Goal: Task Accomplishment & Management: Complete application form

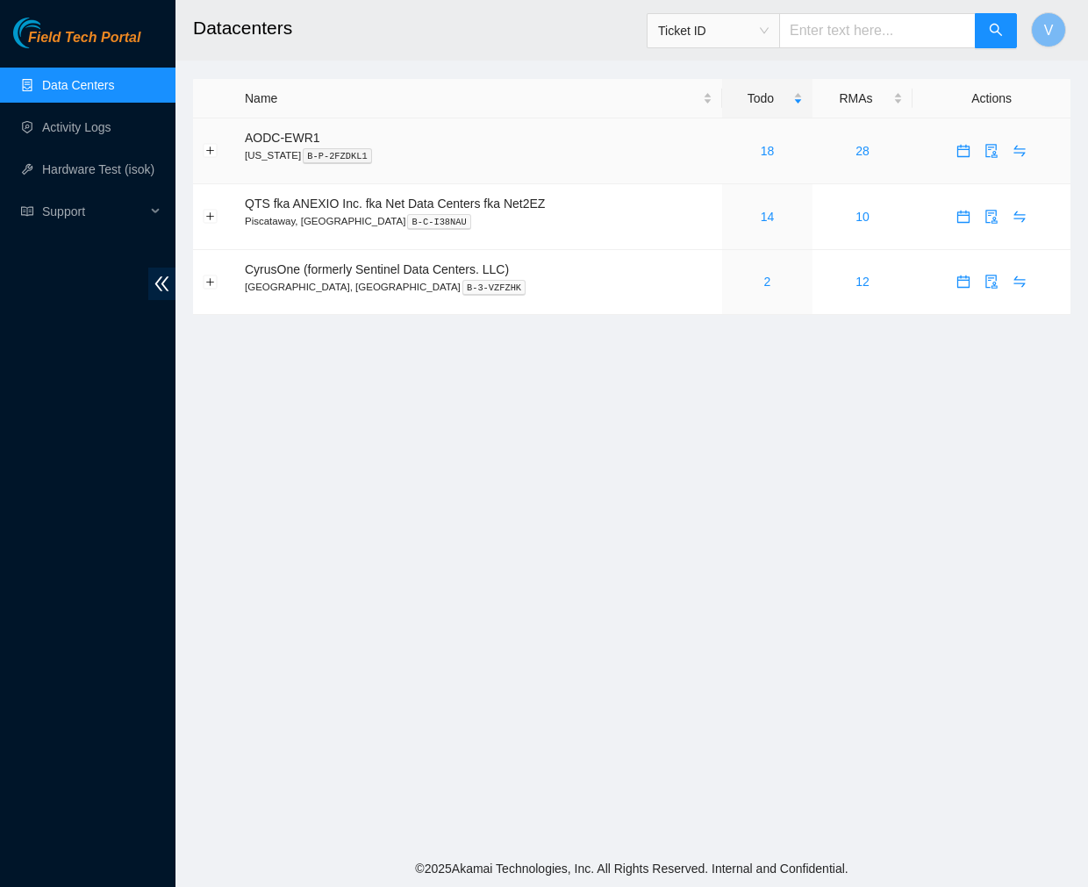
click at [774, 151] on div "18" at bounding box center [767, 150] width 71 height 19
click at [768, 149] on link "19" at bounding box center [768, 151] width 14 height 14
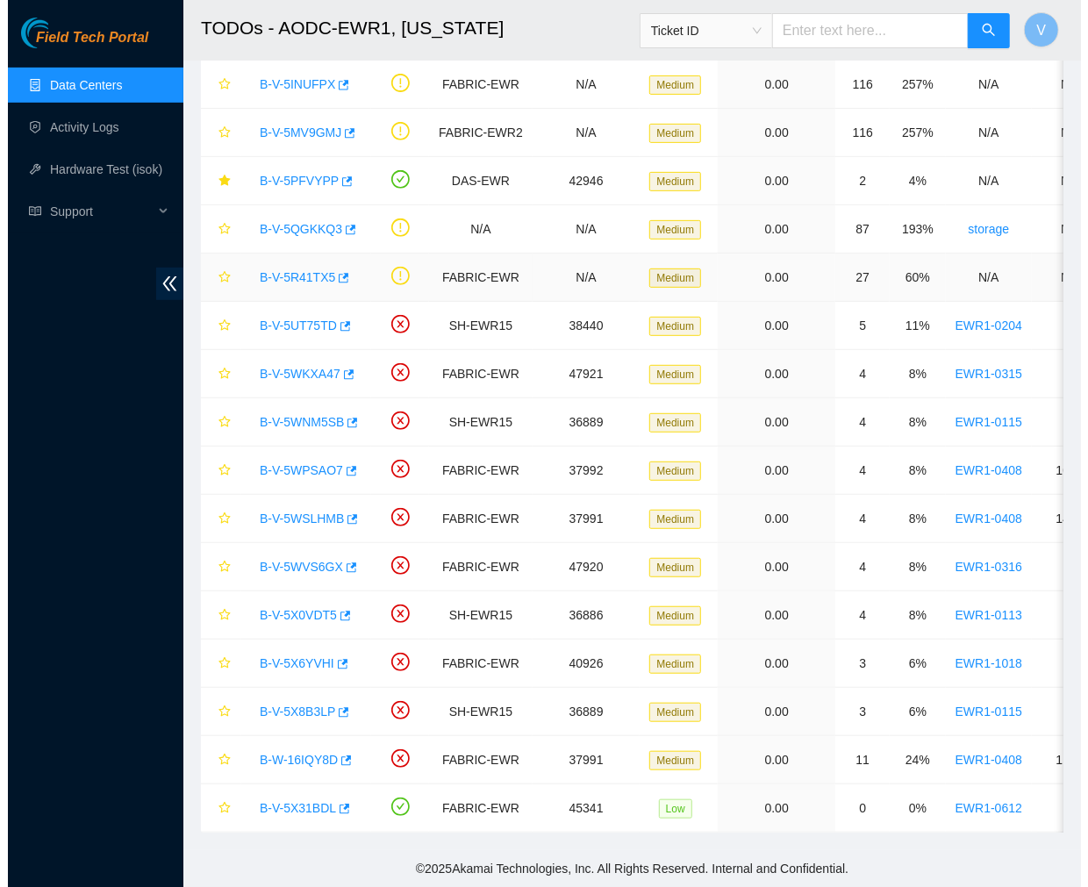
scroll to position [288, 0]
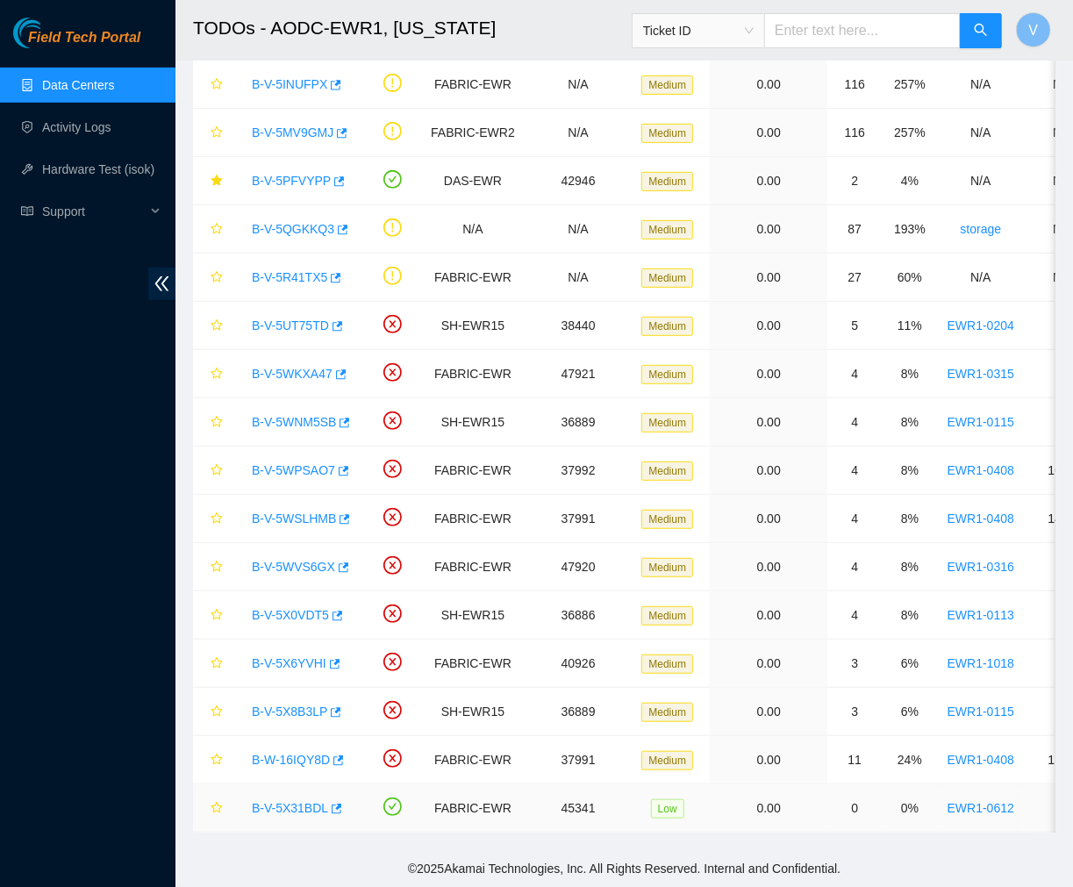
click at [293, 801] on link "B-V-5X31BDL" at bounding box center [290, 808] width 76 height 14
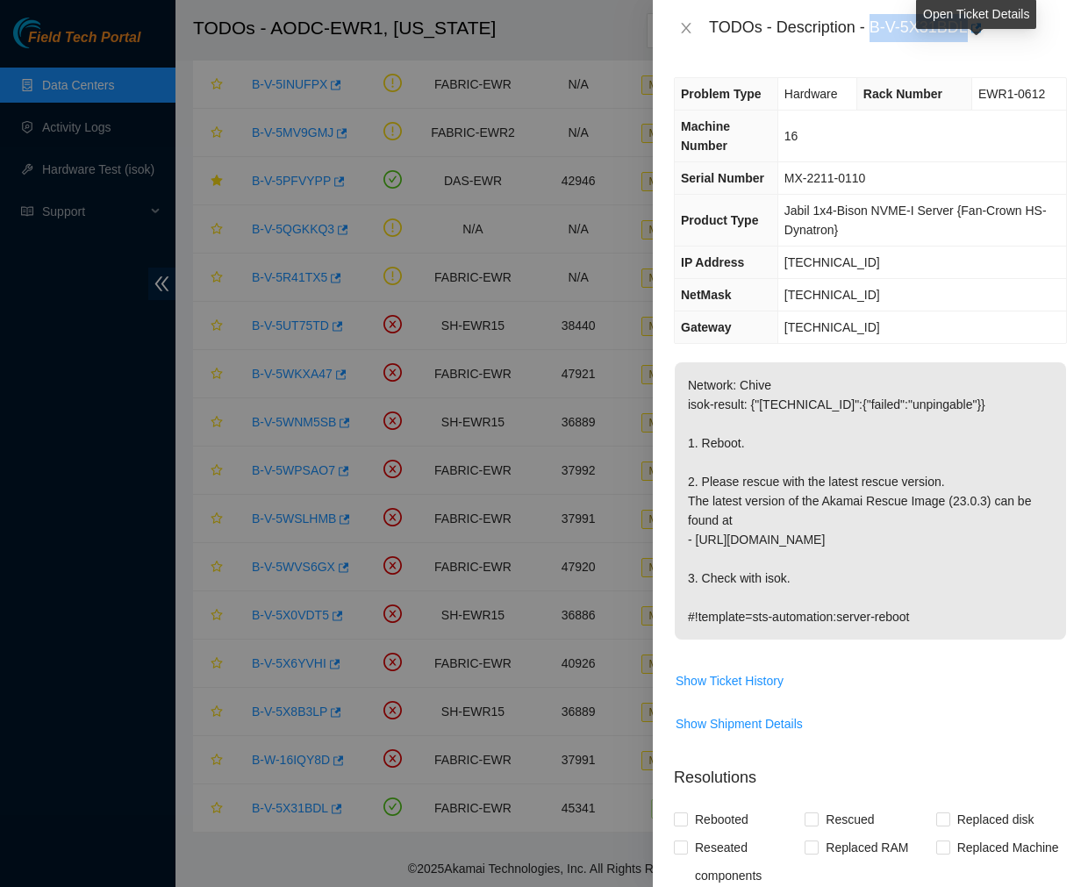
drag, startPoint x: 872, startPoint y: 32, endPoint x: 970, endPoint y: 40, distance: 98.7
click at [970, 40] on div "TODOs - Description - B-V-5X31BDL" at bounding box center [888, 28] width 358 height 28
copy div "B-V-5X31BDL"
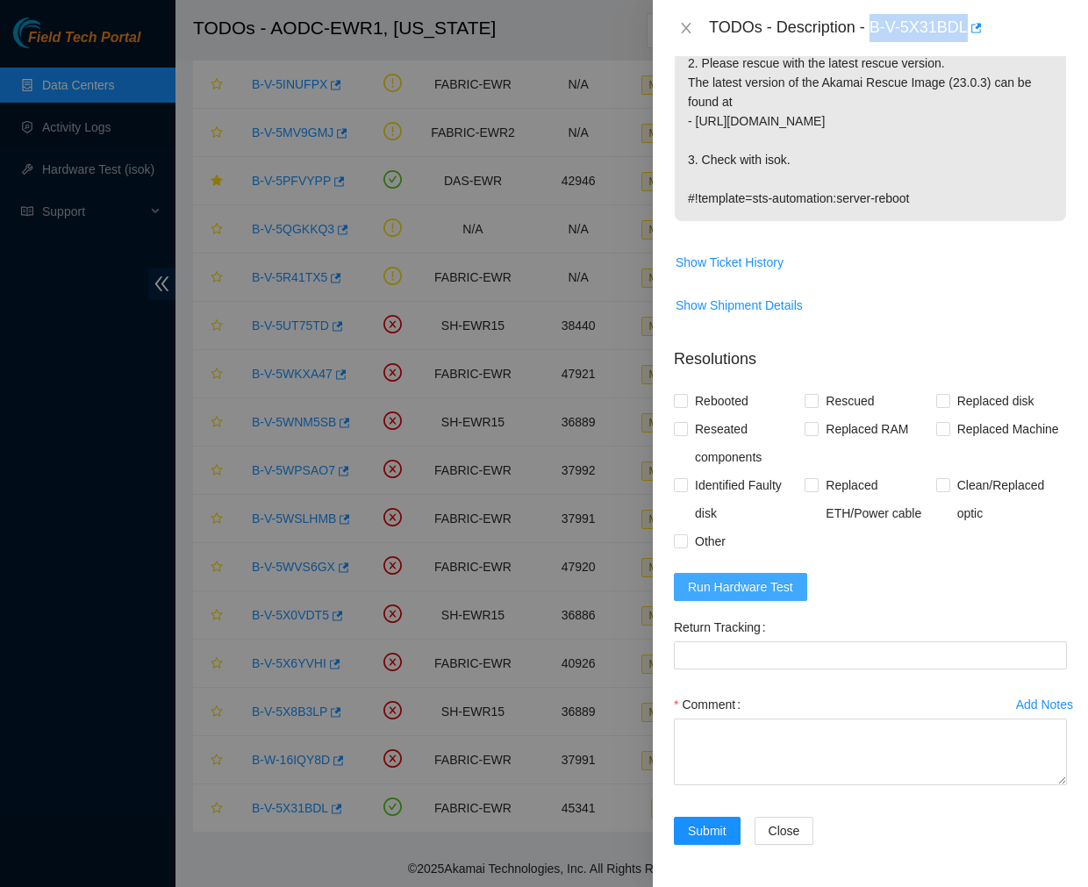
click at [760, 591] on span "Run Hardware Test" at bounding box center [740, 586] width 105 height 19
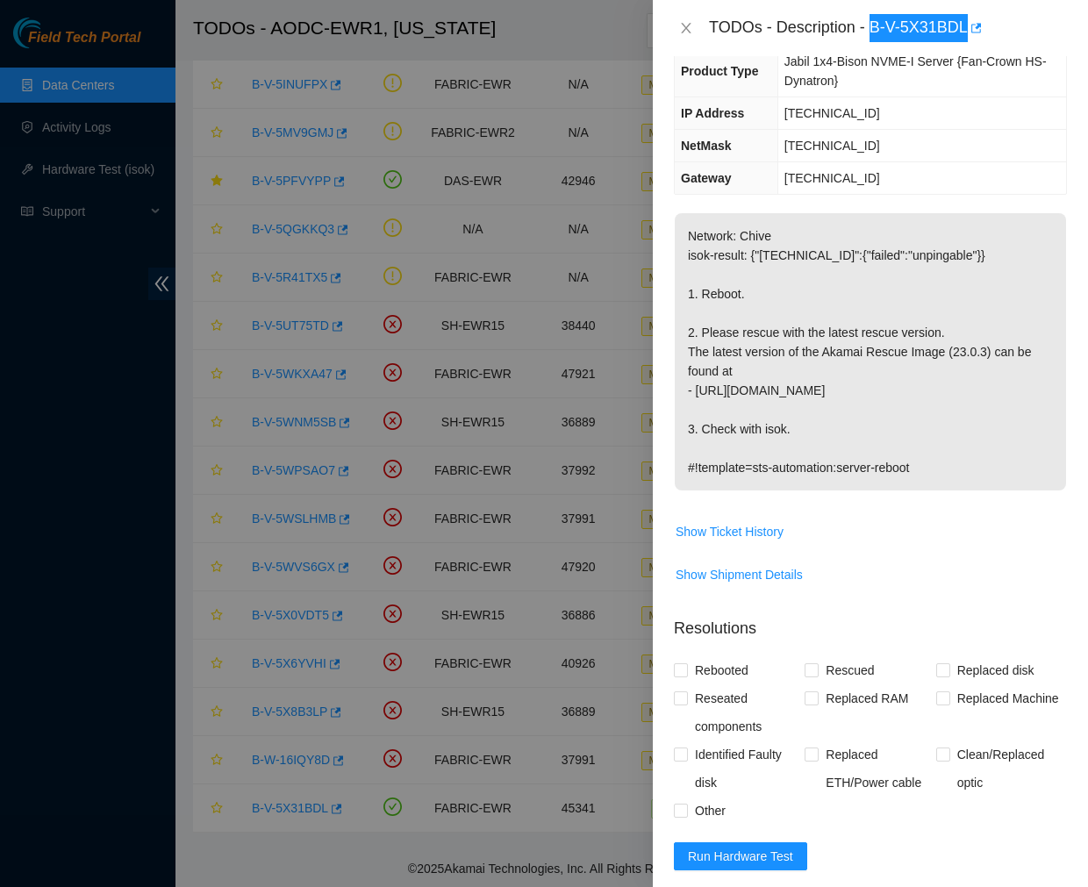
scroll to position [493, 0]
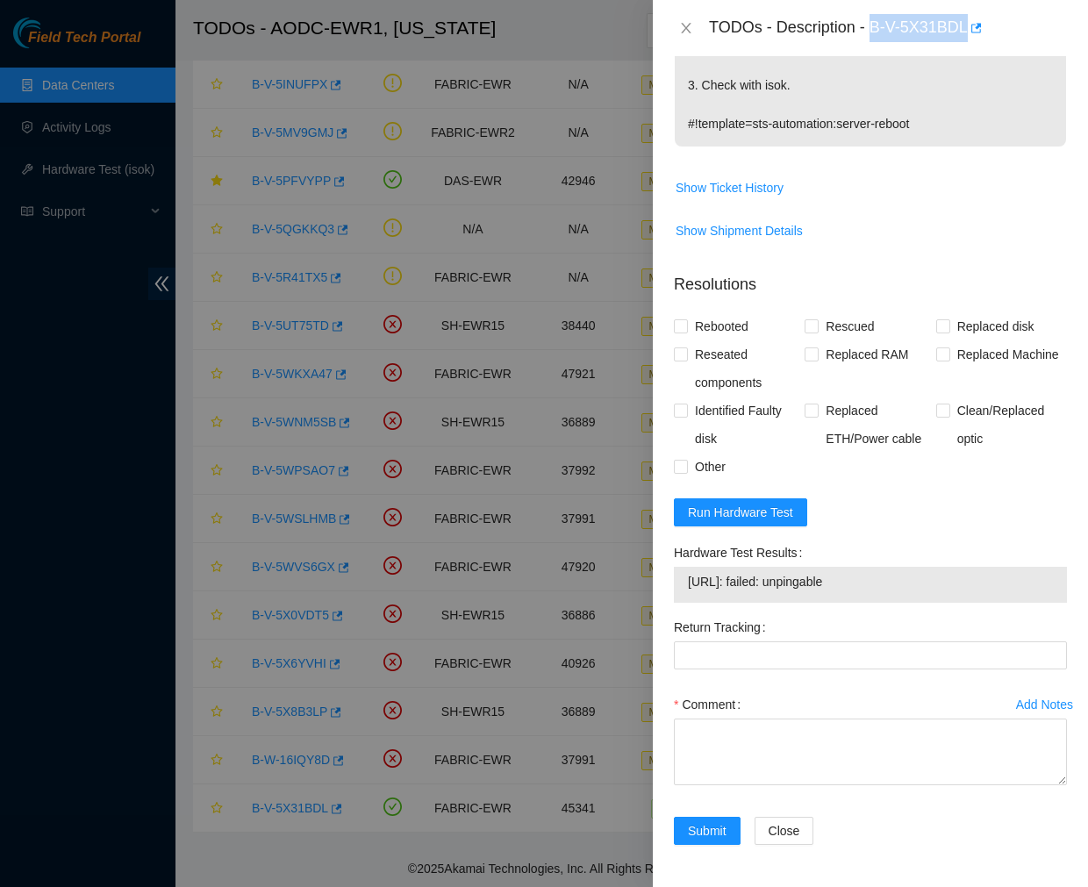
drag, startPoint x: 883, startPoint y: 586, endPoint x: 680, endPoint y: 591, distance: 202.7
click at [680, 591] on div "23.195.117.211: failed: unpingable" at bounding box center [870, 585] width 393 height 36
copy tbody "23.195.117.211: failed: unpingable"
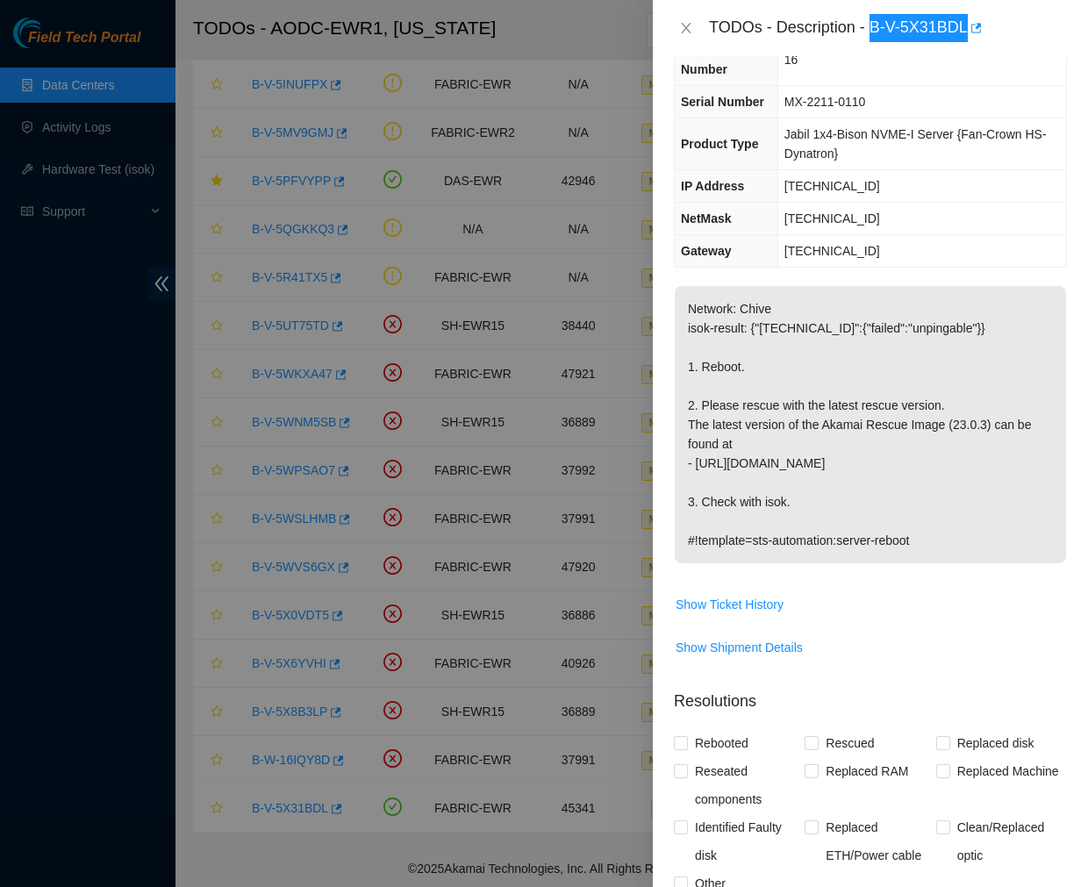
scroll to position [0, 0]
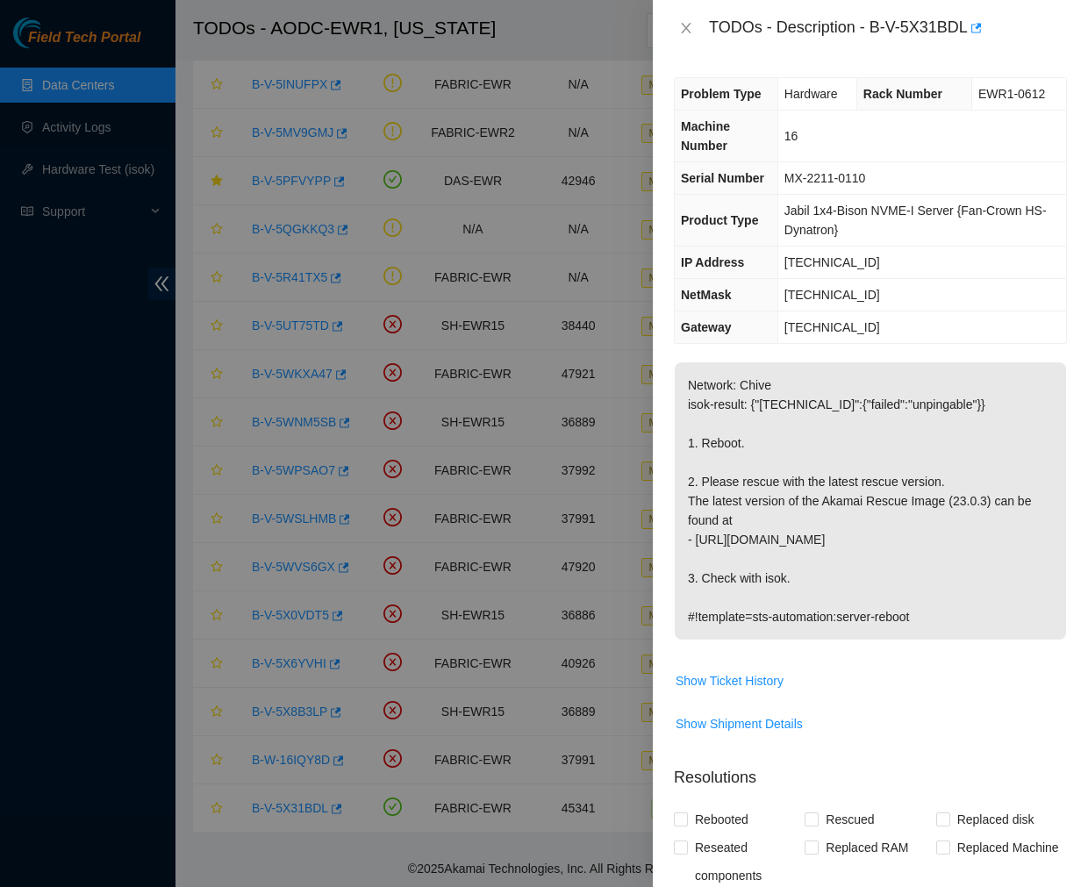
click at [865, 14] on div "TODOs - Description - B-V-5X31BDL" at bounding box center [888, 28] width 358 height 28
drag, startPoint x: 871, startPoint y: 19, endPoint x: 967, endPoint y: 35, distance: 96.9
click at [967, 35] on div "TODOs - Description - B-V-5X31BDL" at bounding box center [888, 28] width 358 height 28
copy div "B-V-5X31BDL"
click at [694, 24] on button "Close" at bounding box center [686, 28] width 25 height 17
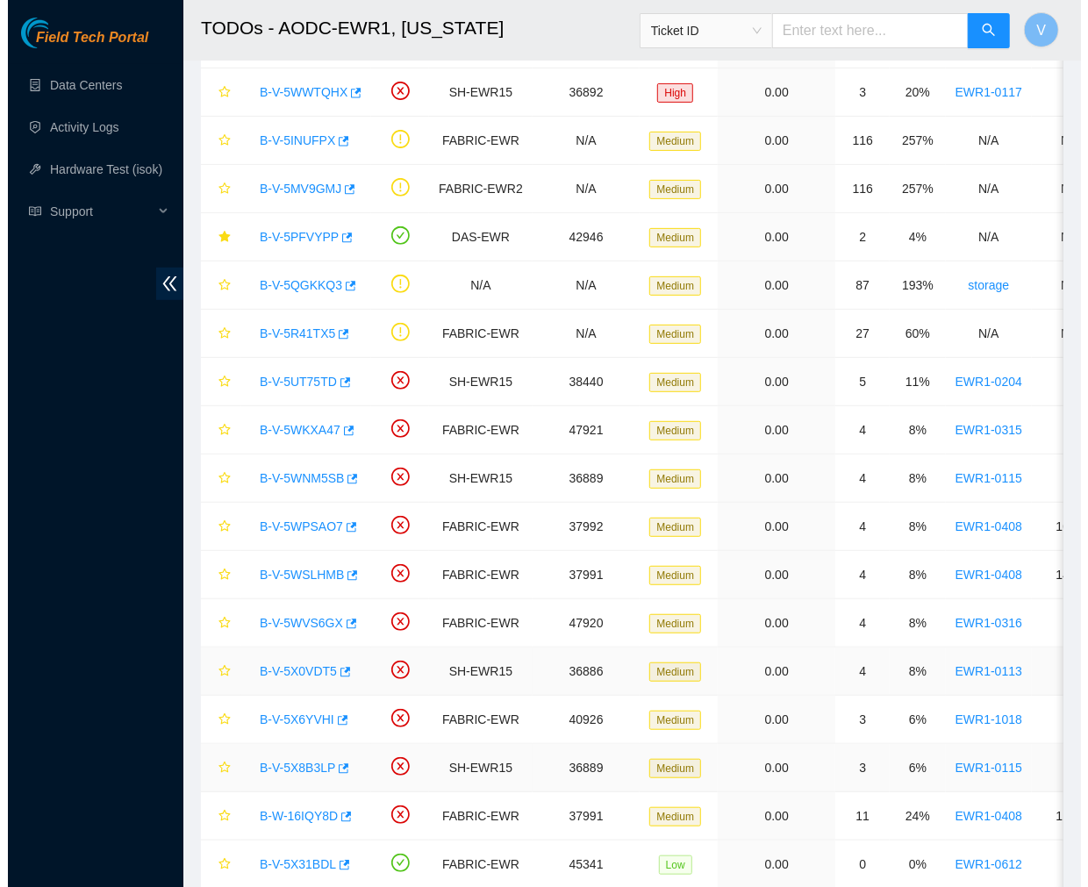
scroll to position [288, 0]
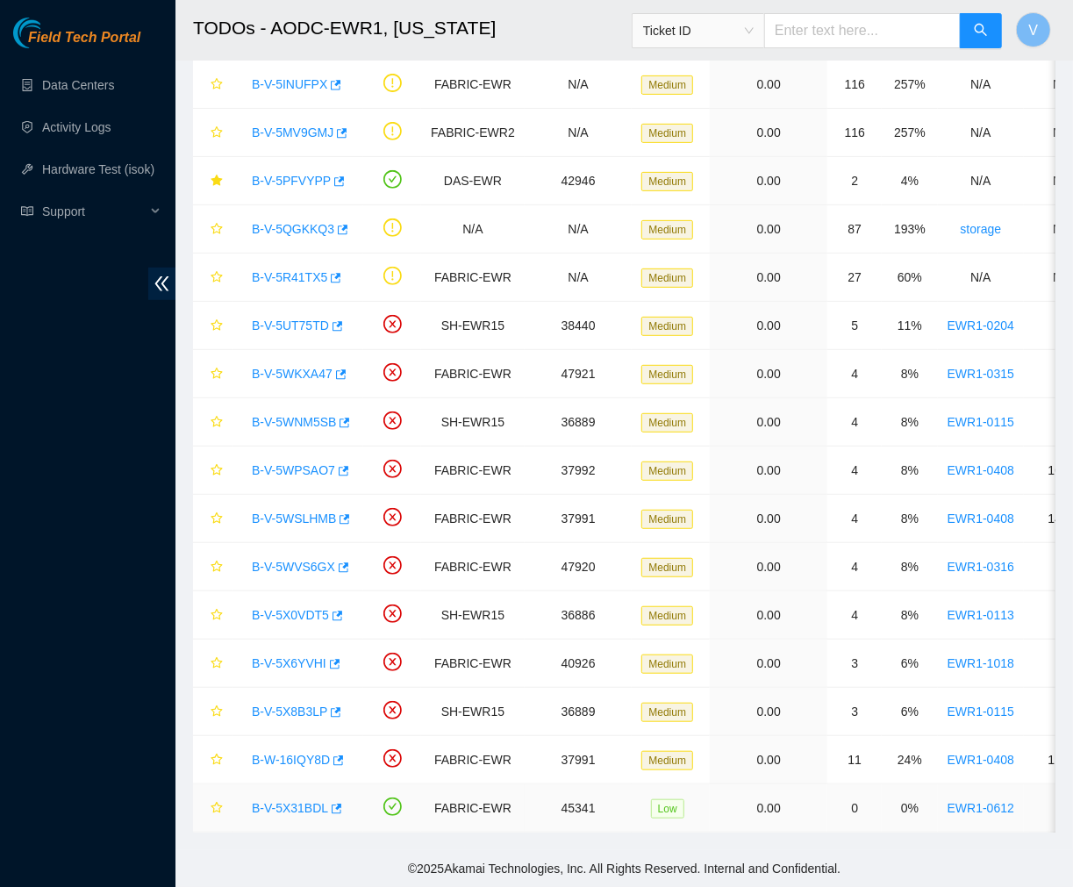
click at [290, 801] on link "B-V-5X31BDL" at bounding box center [290, 808] width 76 height 14
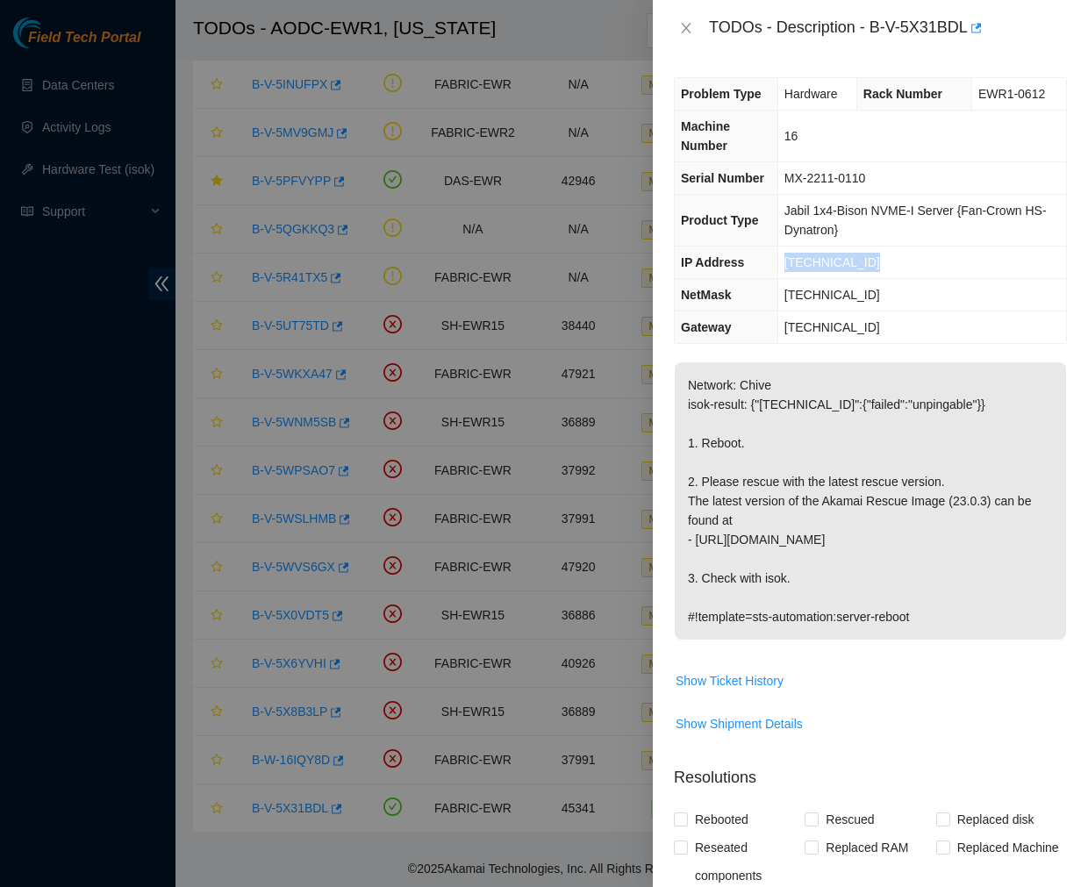
drag, startPoint x: 874, startPoint y: 261, endPoint x: 784, endPoint y: 258, distance: 89.5
click at [784, 258] on td "[TECHNICAL_ID]" at bounding box center [921, 263] width 289 height 32
copy span "[TECHNICAL_ID]"
click at [772, 510] on p "Network: Chive isok-result: {"[TECHNICAL_ID]":{"failed":"unpingable"}} 1. Reboo…" at bounding box center [870, 500] width 391 height 277
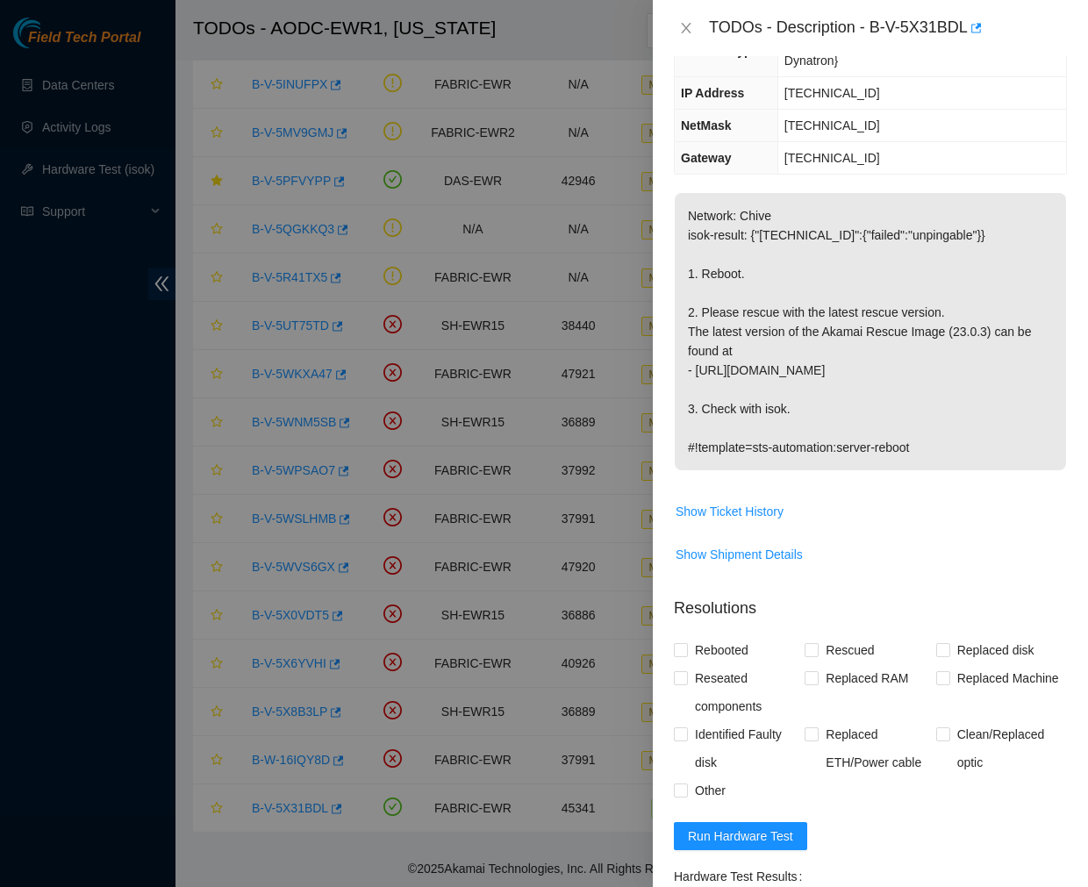
scroll to position [170, 0]
click at [741, 832] on span "Run Hardware Test" at bounding box center [740, 835] width 105 height 19
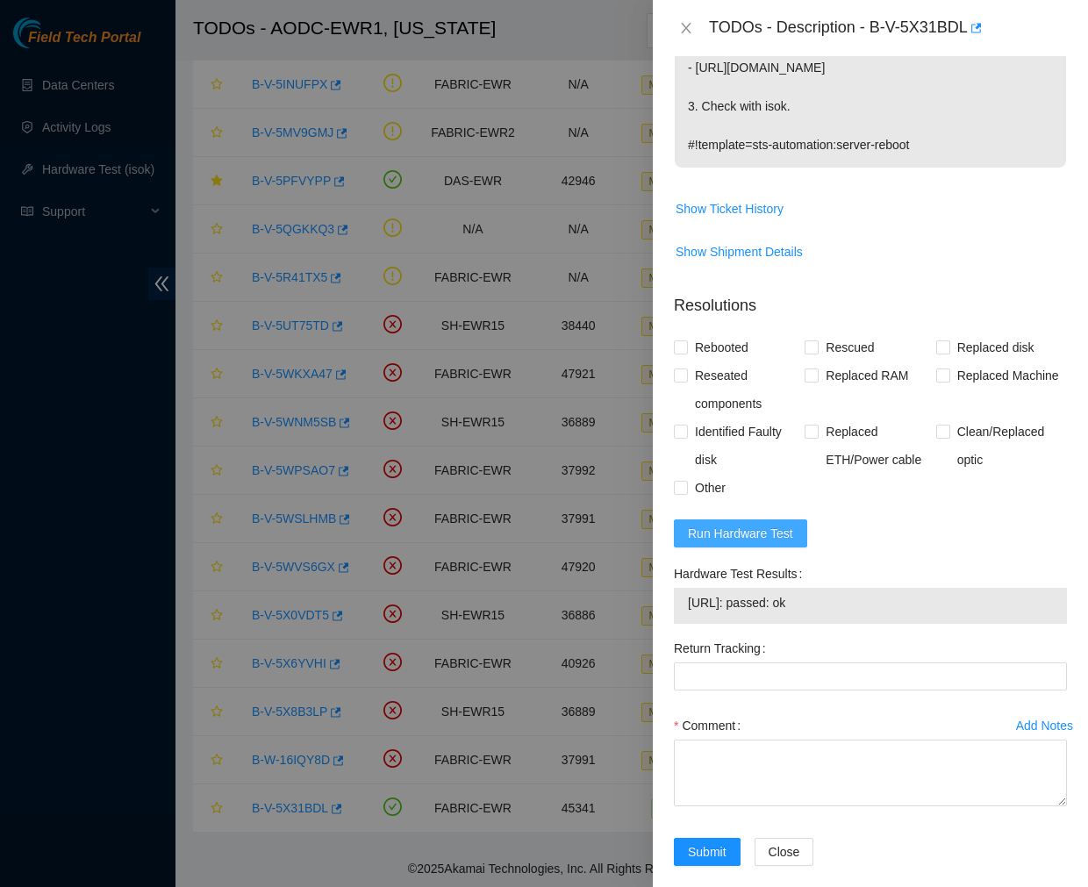
scroll to position [474, 0]
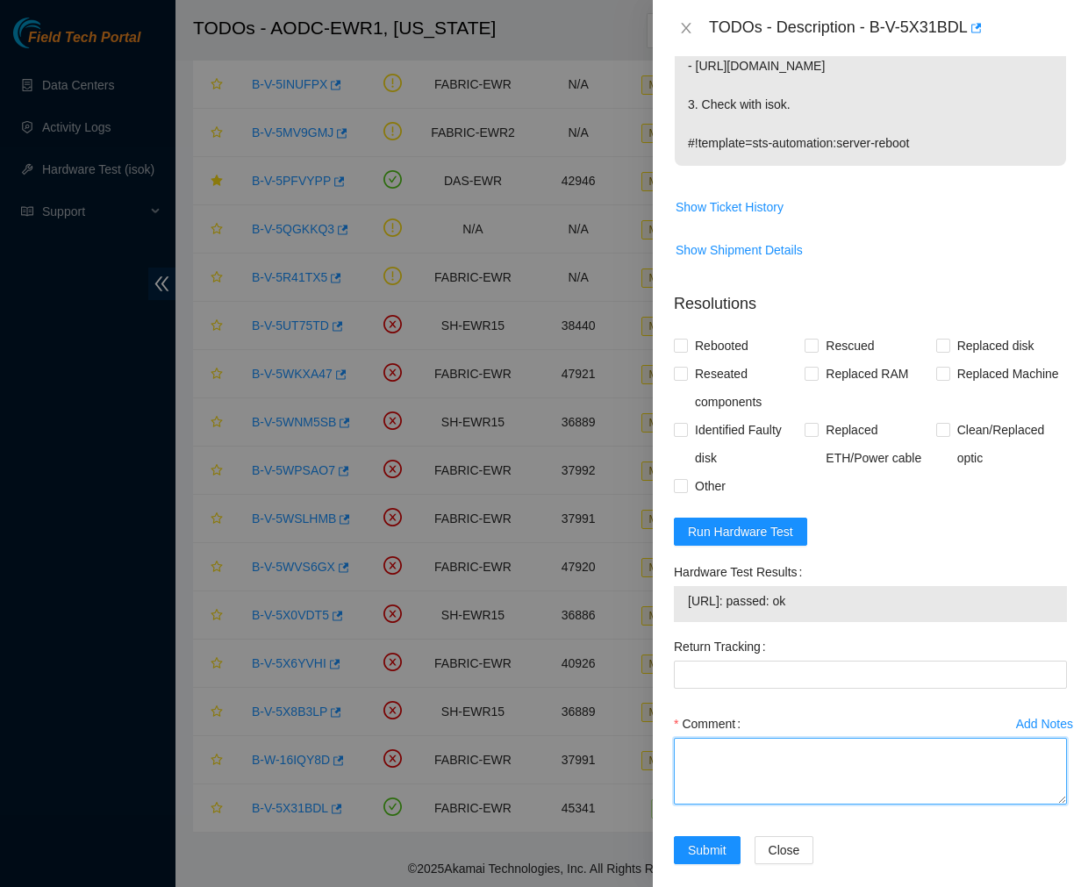
click at [741, 767] on textarea "Comment" at bounding box center [870, 771] width 393 height 67
paste textarea "Ticket #: B-V-5X31BDL - Ran hardware test: 23.195.117.211: failed: unpingable -…"
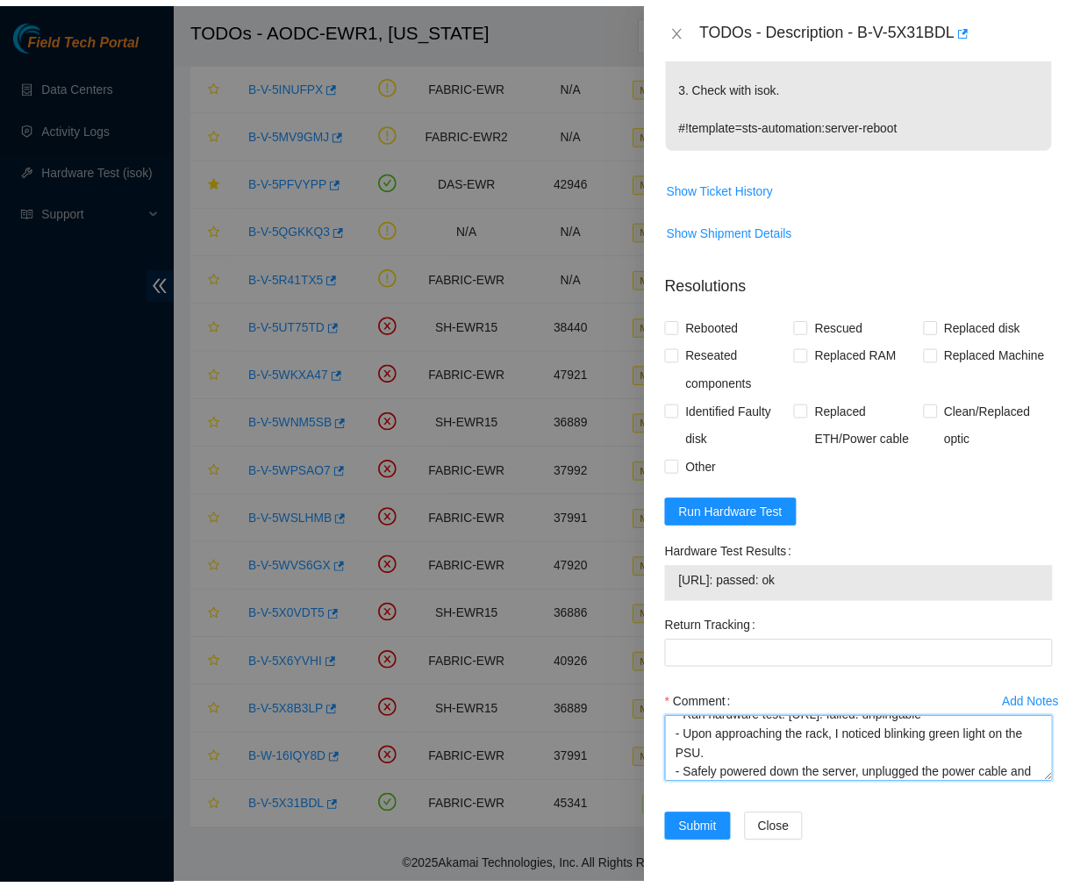
scroll to position [0, 0]
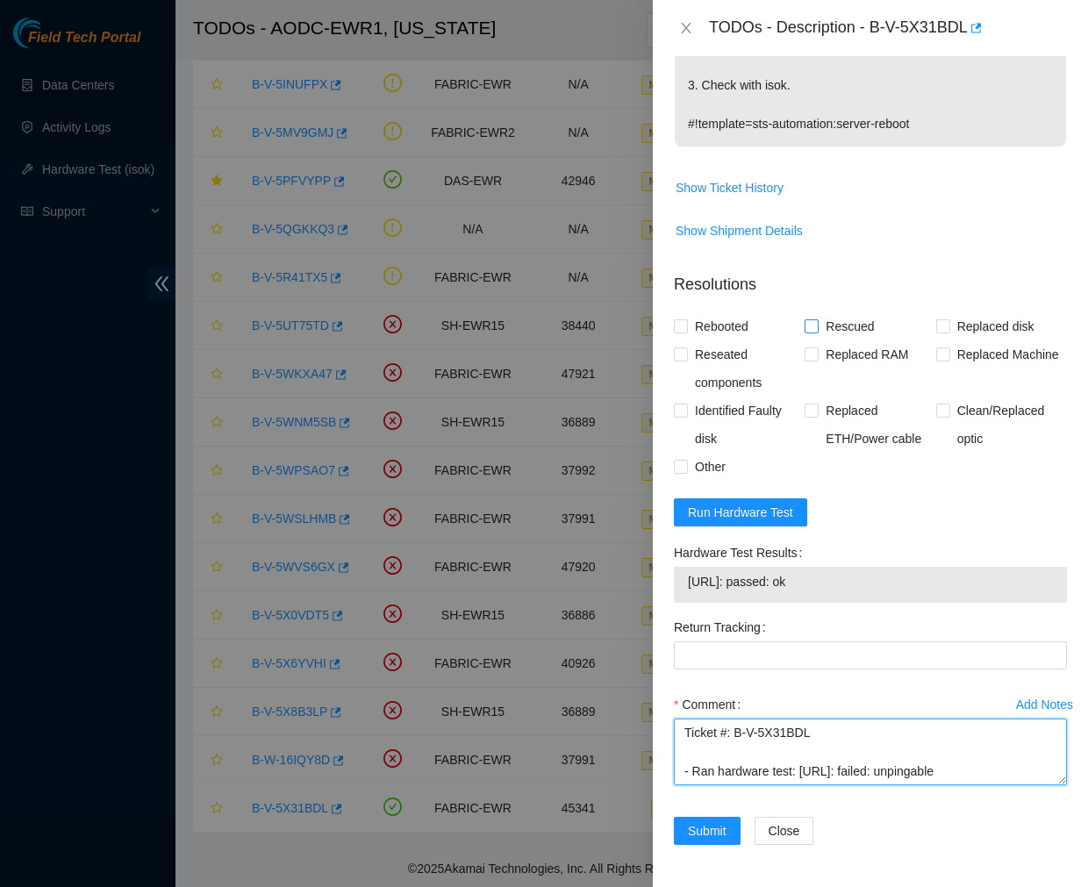
type textarea "Ticket #: B-V-5X31BDL - Ran hardware test: 23.195.117.211: failed: unpingable -…"
click at [819, 325] on span "Rescued" at bounding box center [850, 326] width 62 height 28
click at [816, 325] on input "Rescued" at bounding box center [811, 325] width 12 height 12
checkbox input "true"
click at [680, 326] on input "Rebooted" at bounding box center [680, 325] width 12 height 12
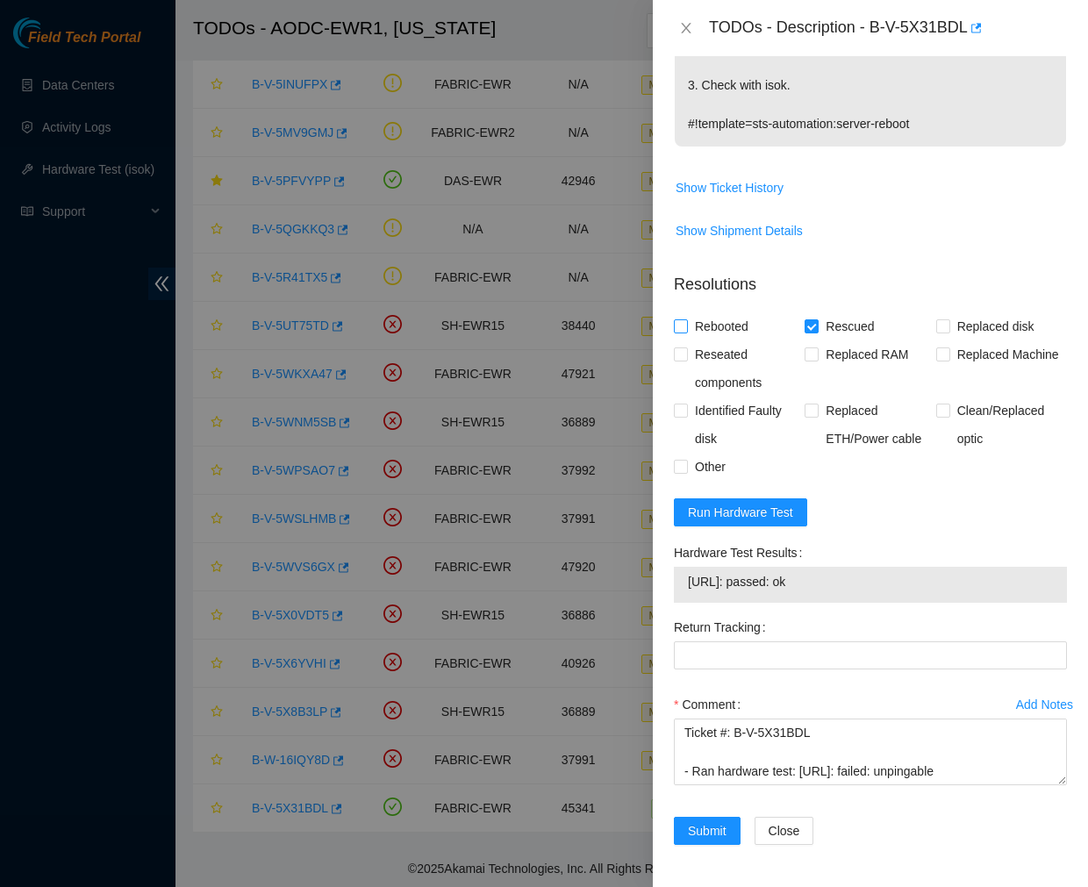
checkbox input "true"
click at [678, 348] on input "Reseated components" at bounding box center [680, 353] width 12 height 12
checkbox input "true"
click at [699, 840] on span "Submit" at bounding box center [707, 830] width 39 height 19
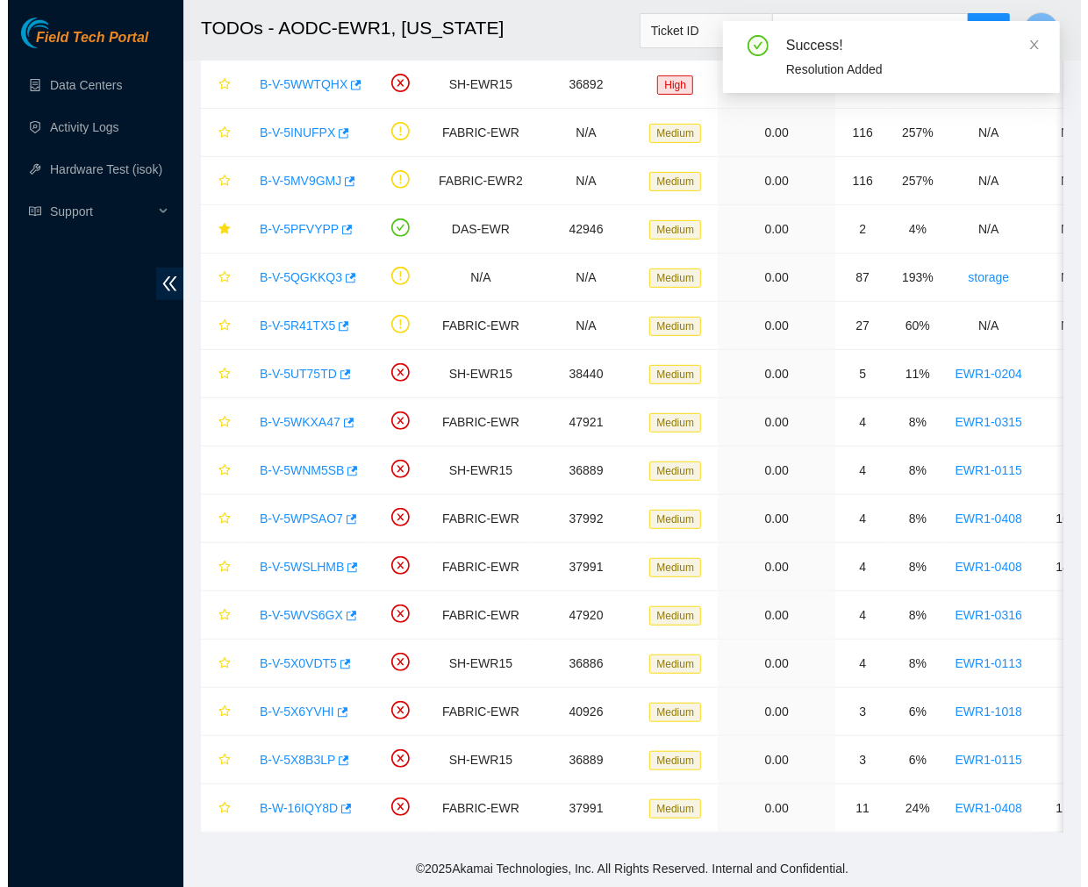
scroll to position [240, 0]
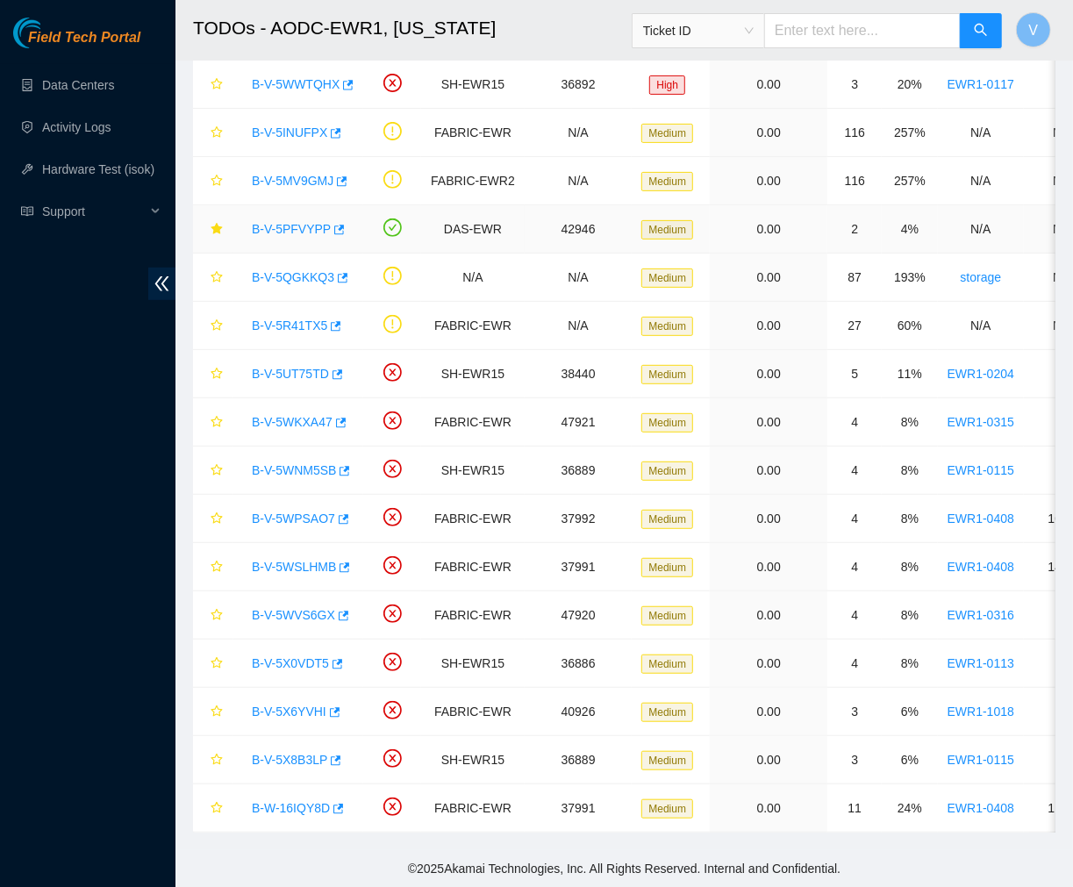
click at [305, 222] on link "B-V-5PFVYPP" at bounding box center [291, 229] width 79 height 14
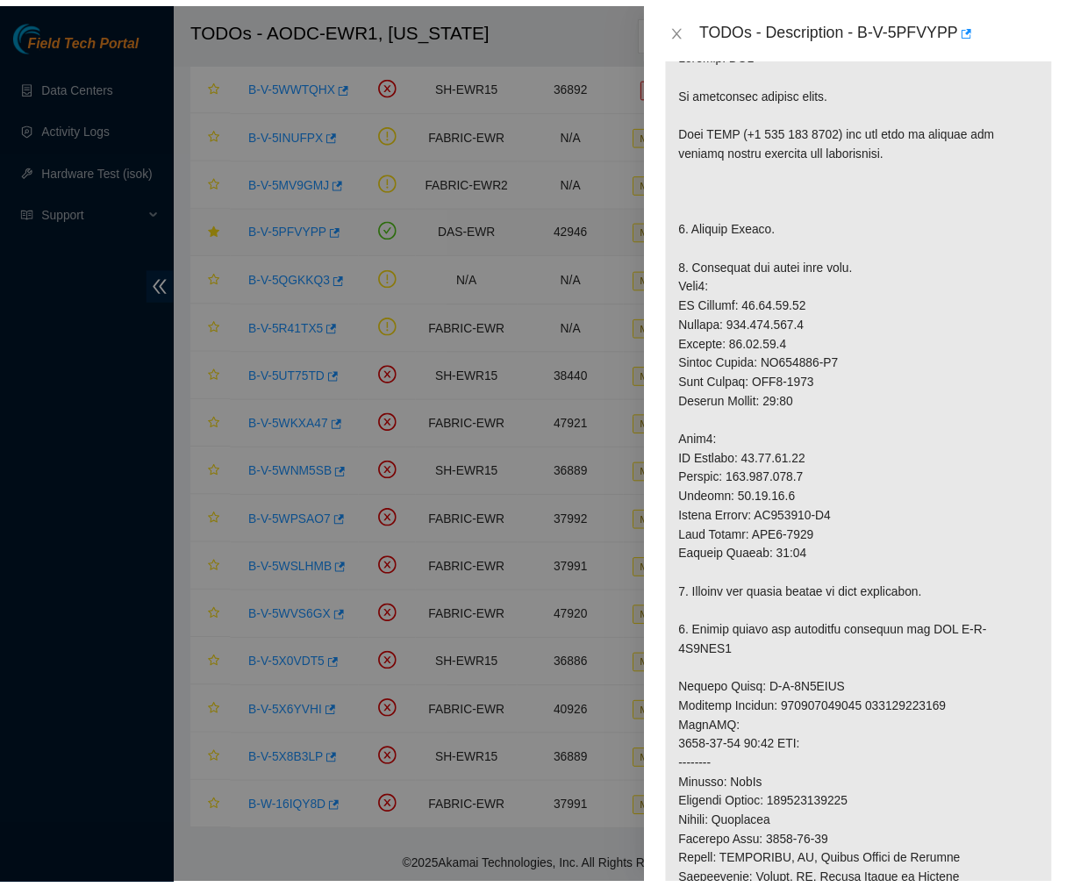
scroll to position [454, 0]
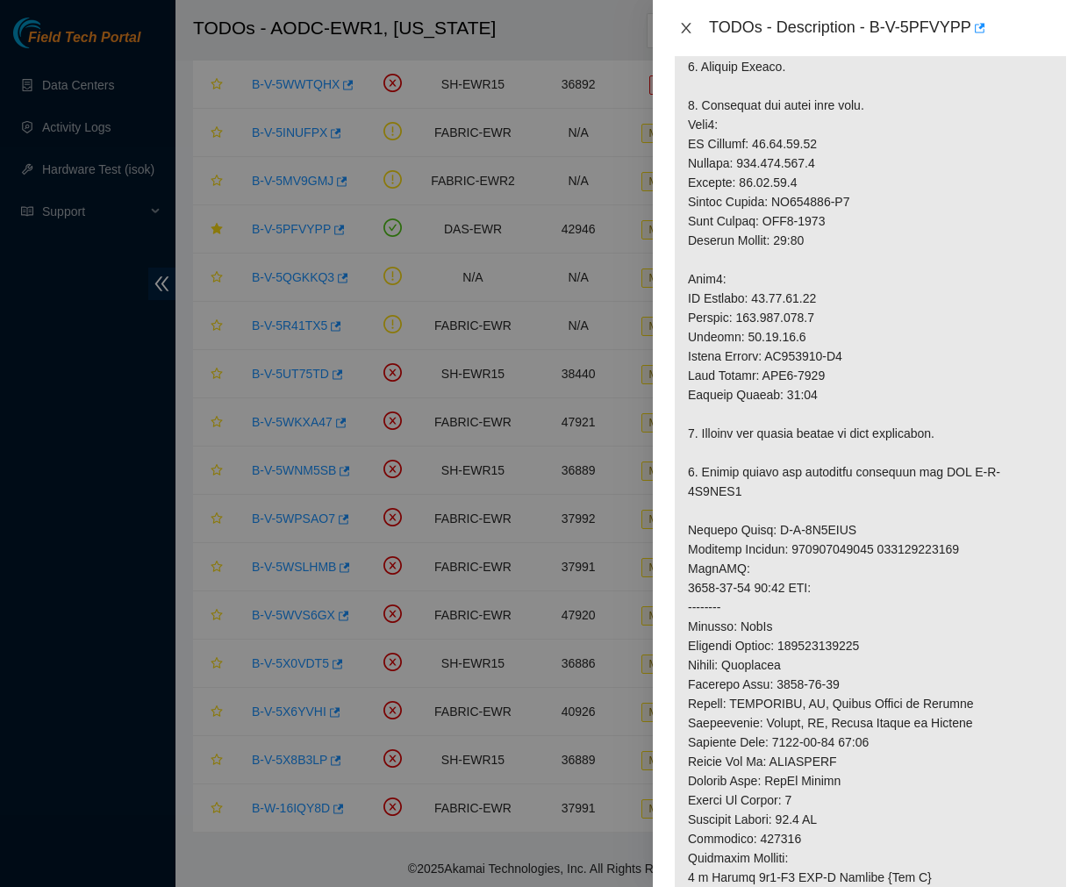
click at [688, 25] on icon "close" at bounding box center [686, 28] width 10 height 11
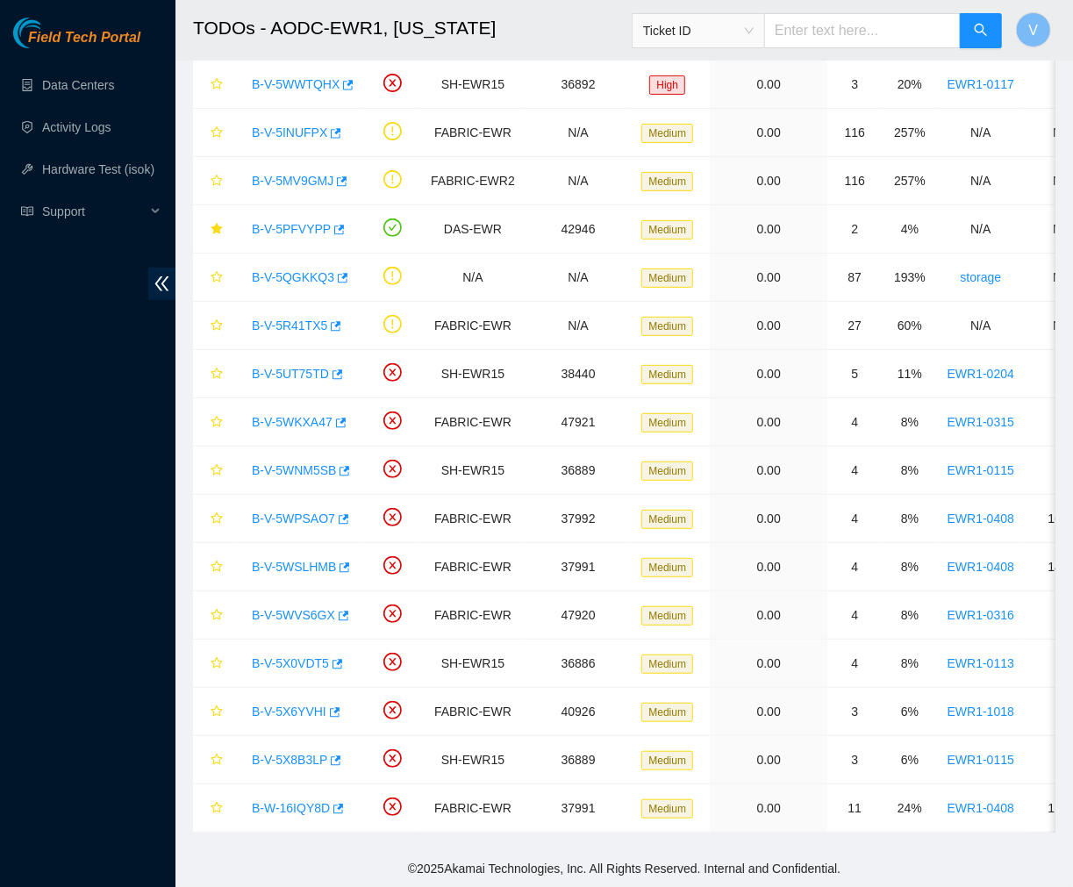
scroll to position [294, 0]
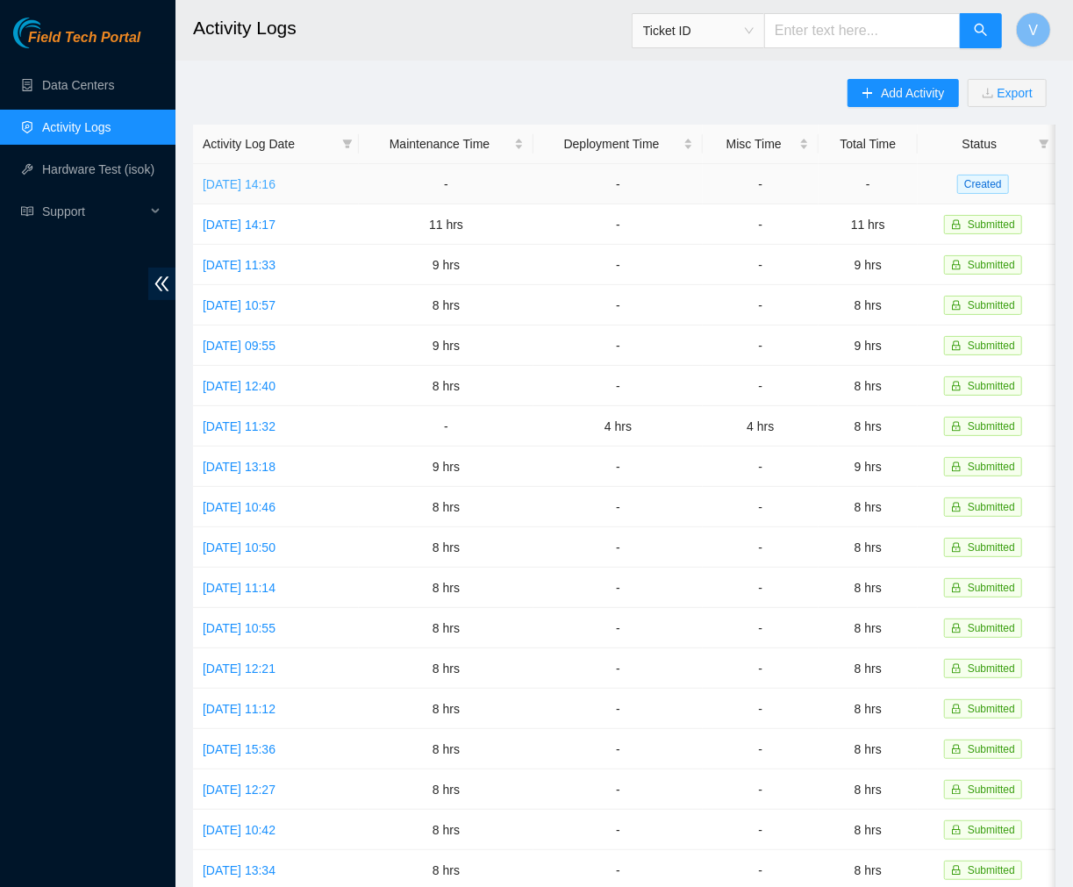
click at [275, 182] on link "[DATE] 14:16" at bounding box center [239, 184] width 73 height 14
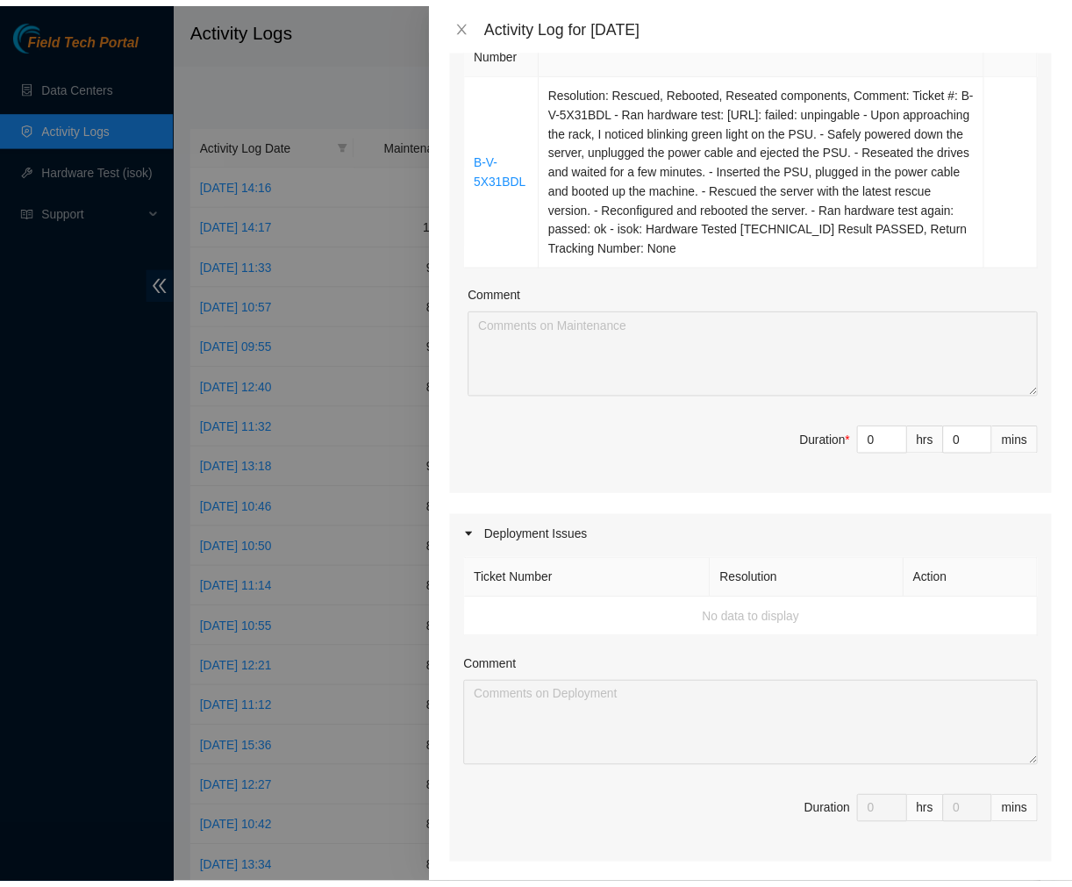
scroll to position [312, 0]
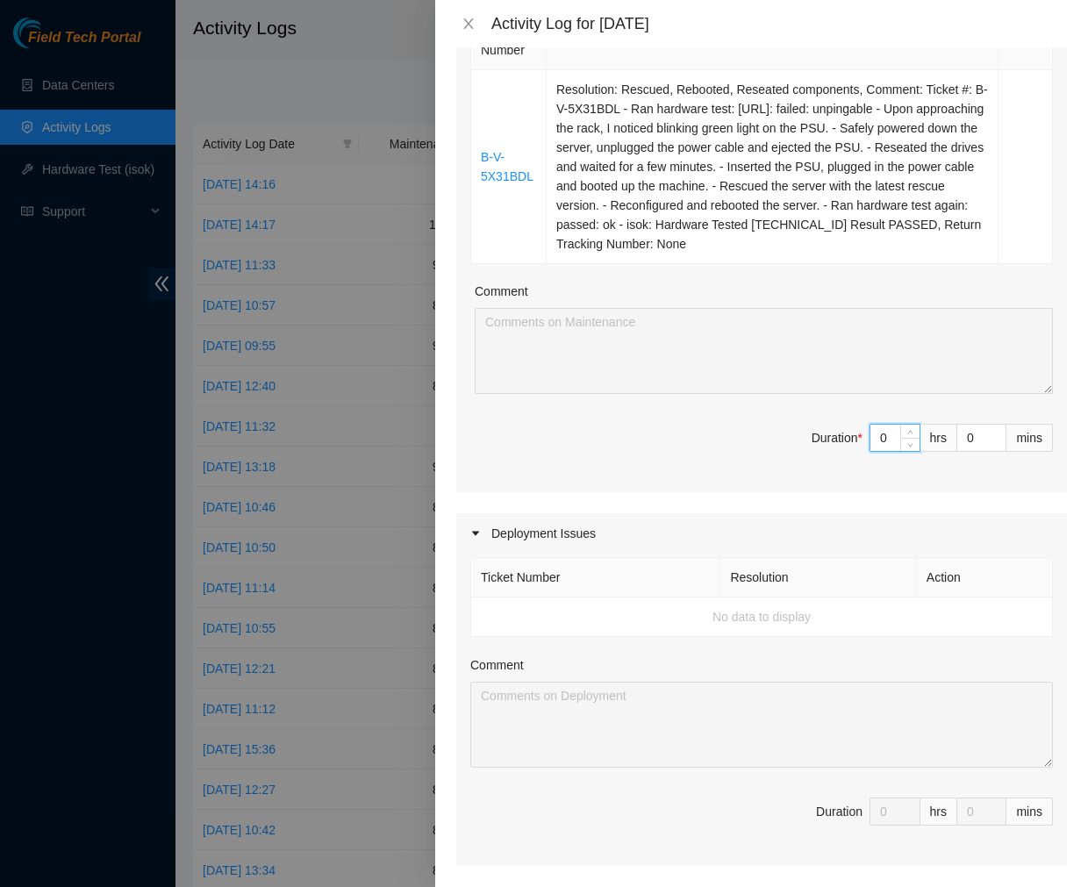
drag, startPoint x: 881, startPoint y: 430, endPoint x: 760, endPoint y: 441, distance: 121.6
click at [760, 441] on span "Duration * 0 hrs 0 mins" at bounding box center [761, 448] width 583 height 49
type input "8"
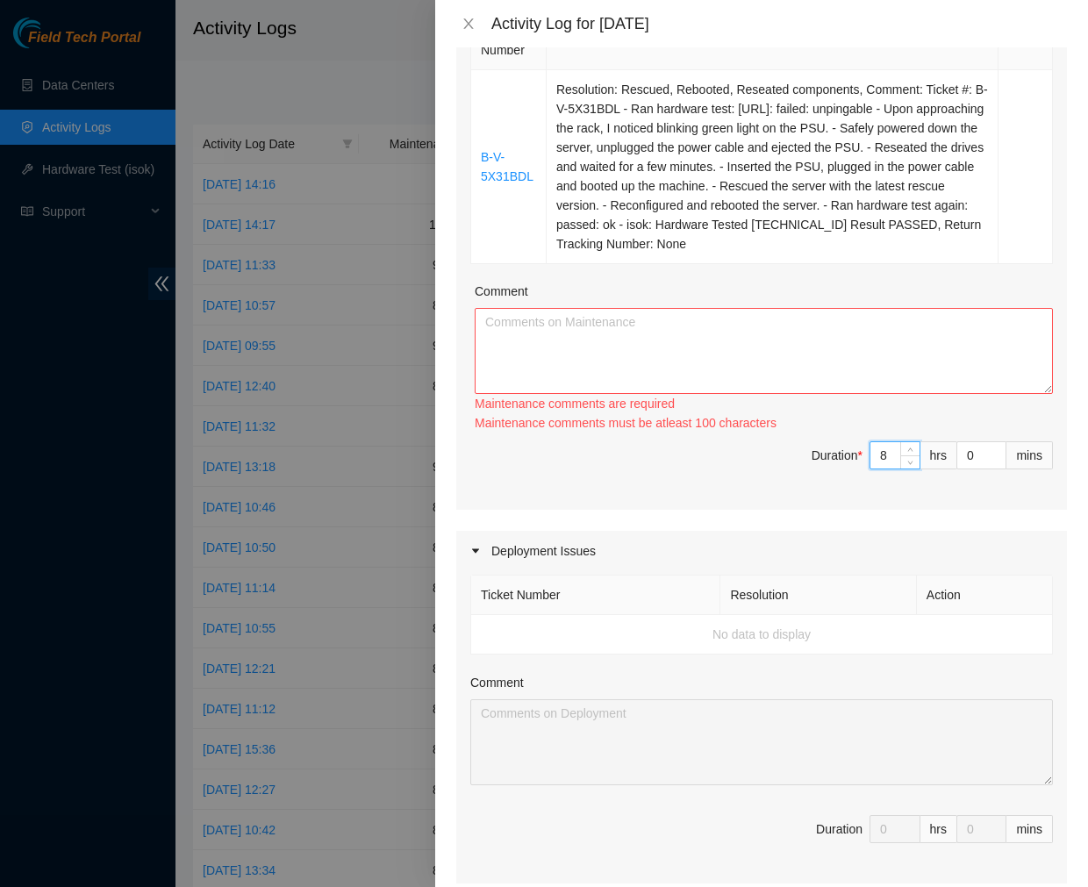
type input "8"
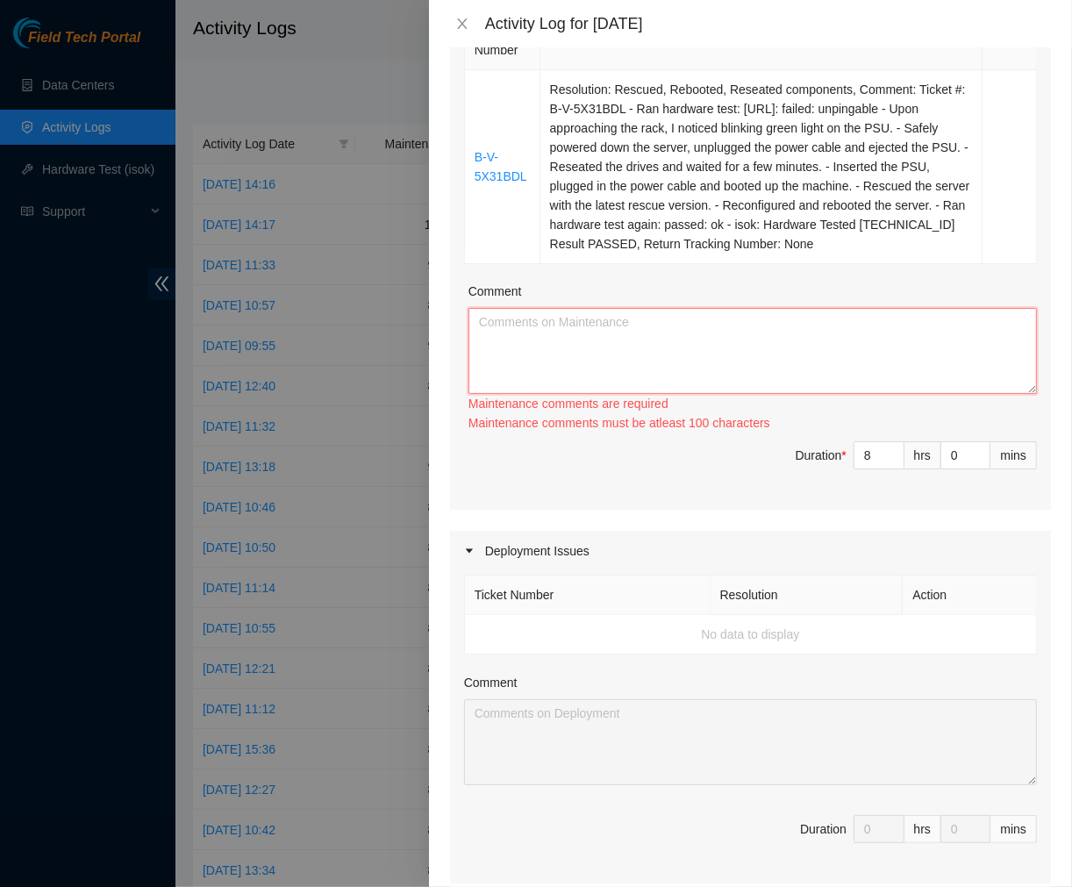
click at [514, 364] on textarea "Comment" at bounding box center [753, 351] width 569 height 86
paste textarea "Ticket #: B-V-5X31BDL - Ran hardware test: [URL]: failed: unpingable - Upon app…"
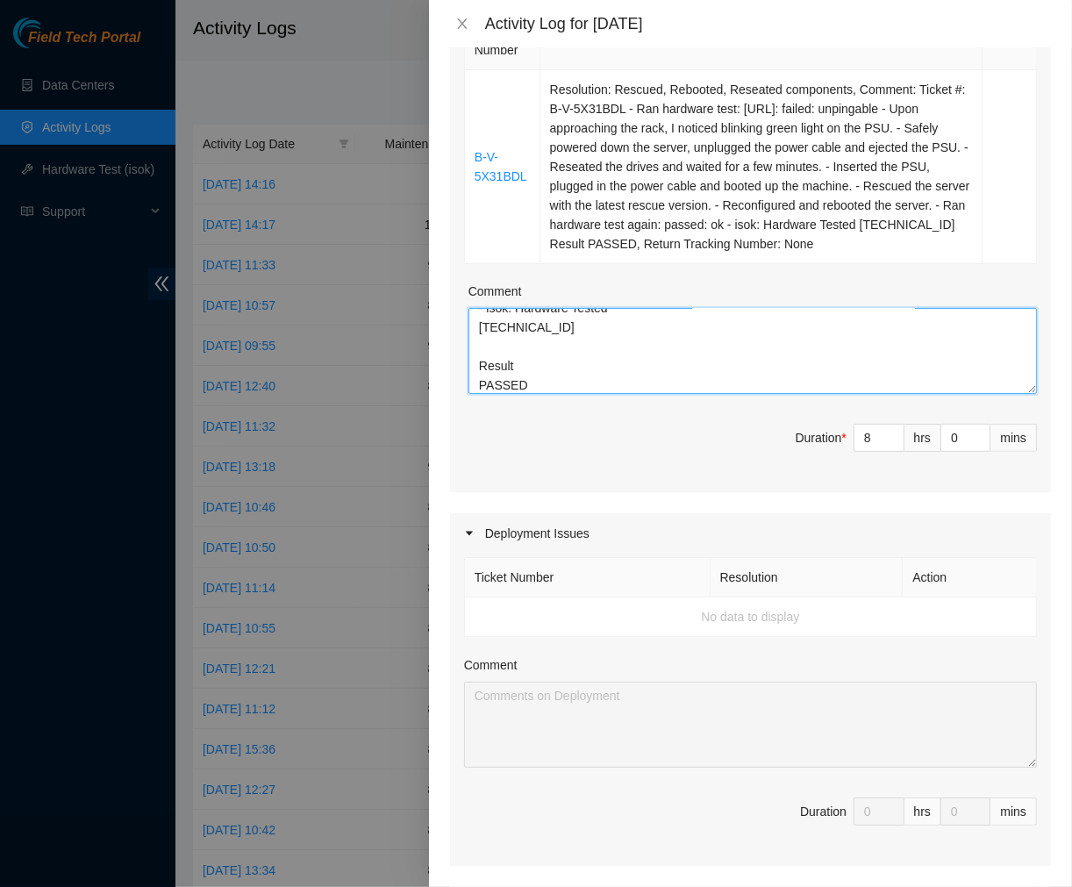
scroll to position [0, 0]
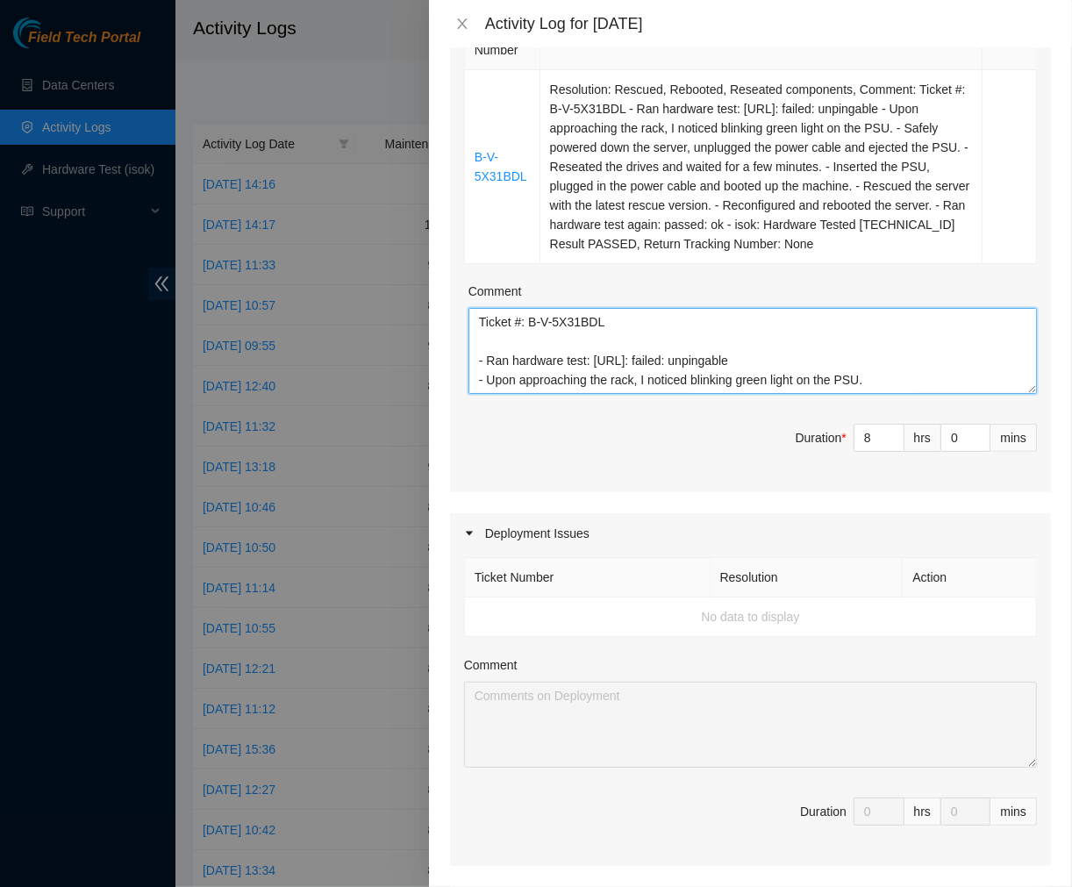
click at [478, 319] on textarea "Ticket #: B-V-5X31BDL - Ran hardware test: [URL]: failed: unpingable - Upon app…" at bounding box center [753, 351] width 569 height 86
click at [489, 325] on textarea "Cordinated with Victo from IM Ticket #: B-V-5X31BDL - Ran hardware test: [URL]:…" at bounding box center [753, 351] width 569 height 86
click at [601, 322] on textarea "C0ordinated with [PERSON_NAME] from IM Ticket #: B-V-5X31BDL - Ran hardware tes…" at bounding box center [753, 351] width 569 height 86
click at [655, 318] on textarea "C0ordinated with Victor from IM Ticket #: B-V-5X31BDL - Ran hardware test: 23.1…" at bounding box center [753, 351] width 569 height 86
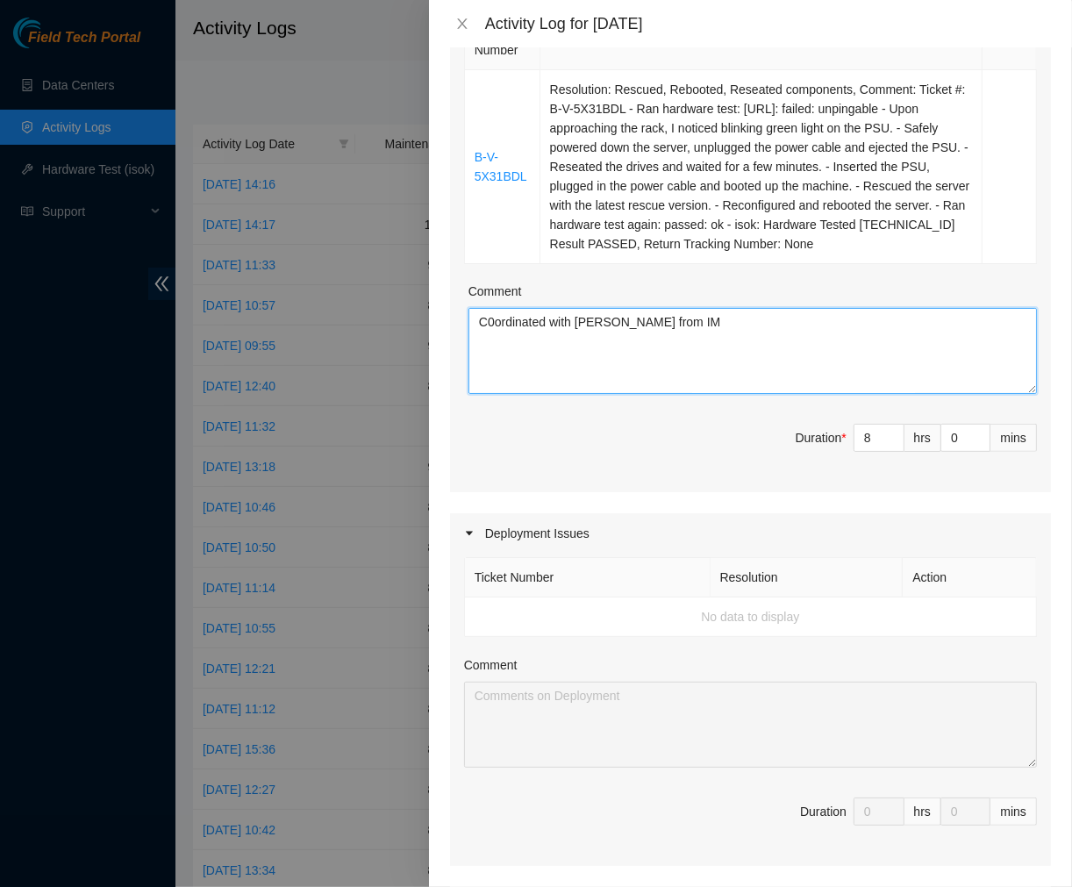
click at [661, 318] on textarea "C0ordinated with Victor from IM Ticket #: B-V-5X31BDL - Ran hardware test: 23.1…" at bounding box center [753, 351] width 569 height 86
click at [760, 323] on textarea "C0ordinated with Victor from IM to relocate the two pallets delived Ticket #: B…" at bounding box center [753, 351] width 569 height 86
click at [861, 316] on textarea "C0ordinated with Victor from IM to relocate the two DP pallets delived Ticket #…" at bounding box center [753, 351] width 569 height 86
click at [493, 318] on textarea "C0ordinated with Victor from IM to relocate the two DP pallets delivered. Ticke…" at bounding box center [753, 351] width 569 height 86
click at [479, 347] on textarea "Coordinated with Victor from IM to relocate the two DP pallets delivered. Ticke…" at bounding box center [753, 351] width 569 height 86
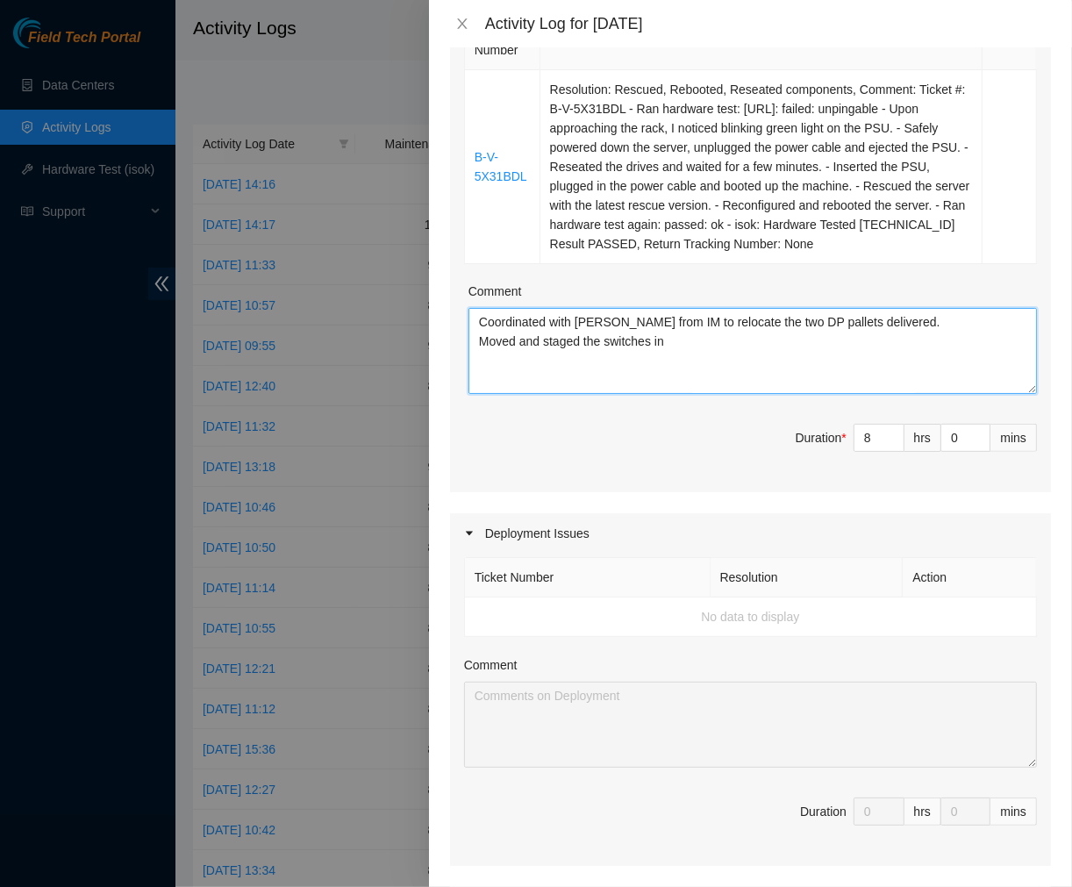
drag, startPoint x: 651, startPoint y: 346, endPoint x: 601, endPoint y: 347, distance: 50.0
click at [601, 347] on textarea "Coordinated with Victor from IM to relocate the two DP pallets delivered. Moved…" at bounding box center [753, 351] width 569 height 86
click at [688, 340] on textarea "Coordinated with Victor from IM to relocate the two DP pallets delivered. Moved…" at bounding box center [753, 351] width 569 height 86
click at [648, 374] on textarea "Coordinated with Victor from IM to relocate the two DP pallets delivered. Moved…" at bounding box center [753, 351] width 569 height 86
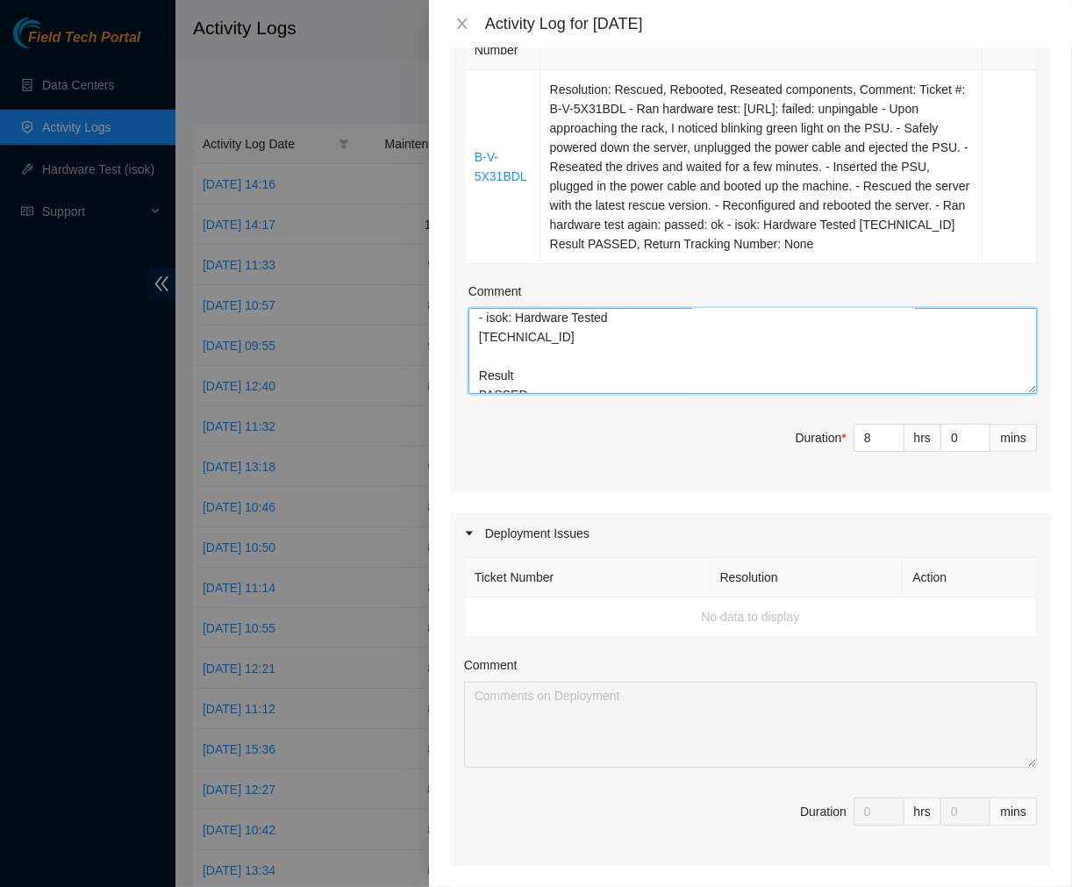
scroll to position [290, 0]
click at [612, 388] on textarea "Coordinated with Victor from IM to relocate the two DP pallets delivered. Moved…" at bounding box center [753, 351] width 569 height 86
type textarea "Coordinated with Victor from IM to relocate the two DP pallets delivered. Moved…"
